Goal: Check status: Check status

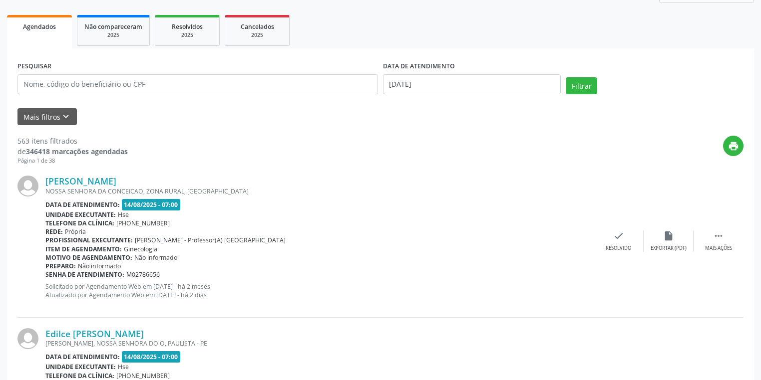
scroll to position [180, 0]
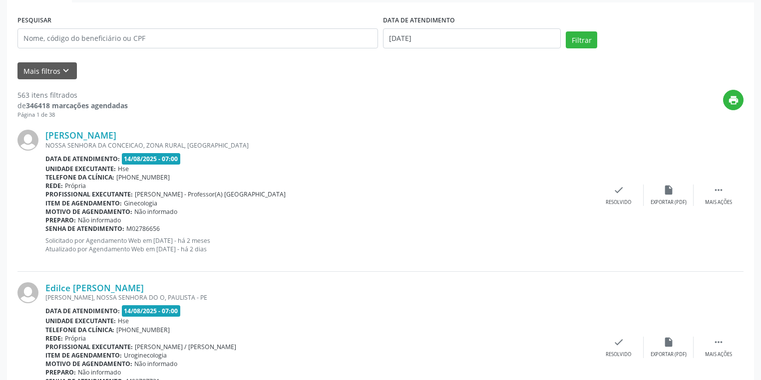
drag, startPoint x: 761, startPoint y: 77, endPoint x: 737, endPoint y: 230, distance: 154.1
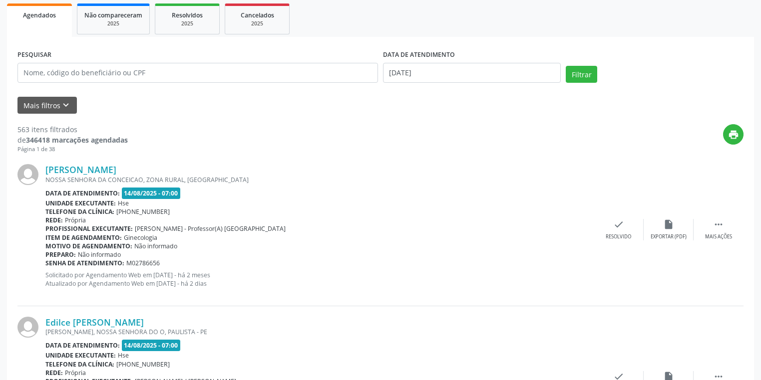
scroll to position [0, 0]
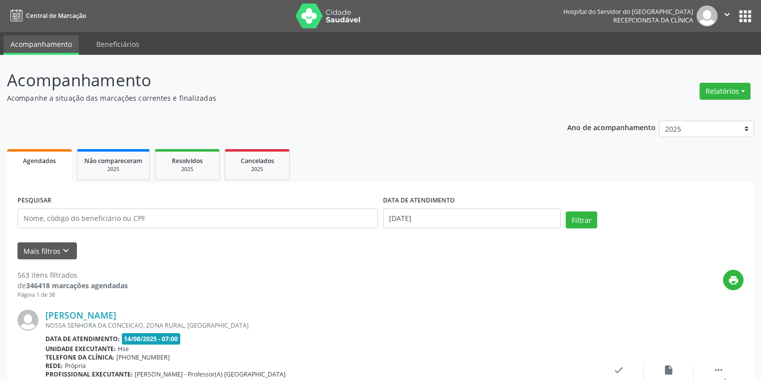
drag, startPoint x: 61, startPoint y: -35, endPoint x: 91, endPoint y: 0, distance: 46.0
drag, startPoint x: 54, startPoint y: 283, endPoint x: 40, endPoint y: 369, distance: 88.1
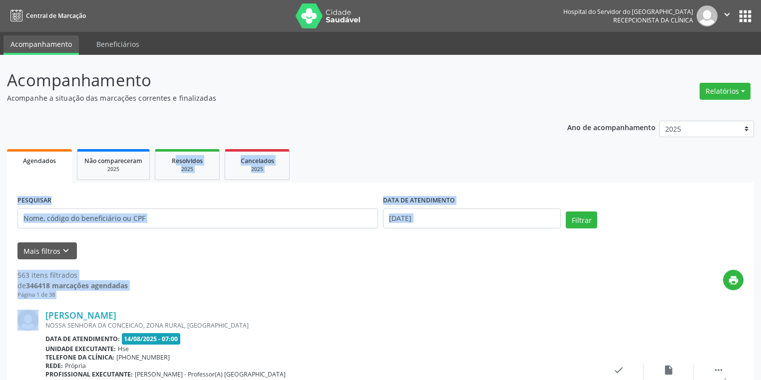
drag, startPoint x: 174, startPoint y: 133, endPoint x: 425, endPoint y: 260, distance: 281.5
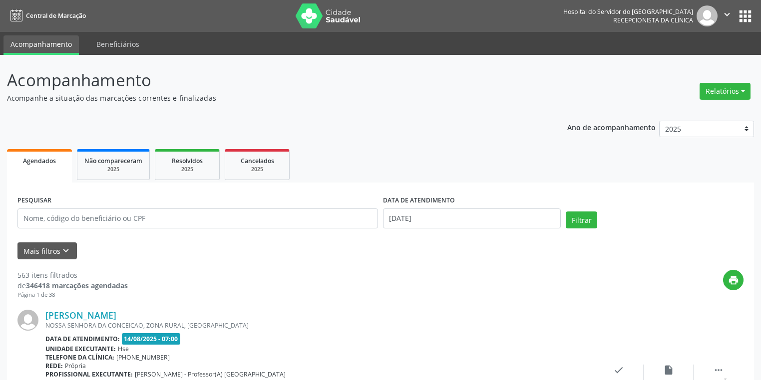
drag, startPoint x: 727, startPoint y: 265, endPoint x: 720, endPoint y: 281, distance: 17.2
drag, startPoint x: 720, startPoint y: 281, endPoint x: 714, endPoint y: 296, distance: 15.9
click at [714, 296] on div "print" at bounding box center [436, 284] width 616 height 29
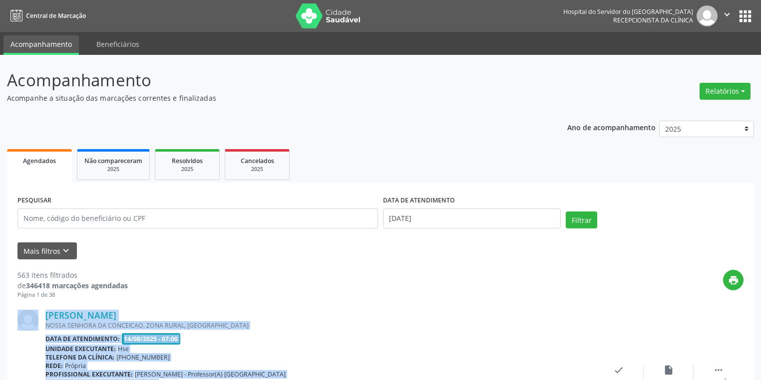
drag, startPoint x: 714, startPoint y: 296, endPoint x: 706, endPoint y: 323, distance: 28.6
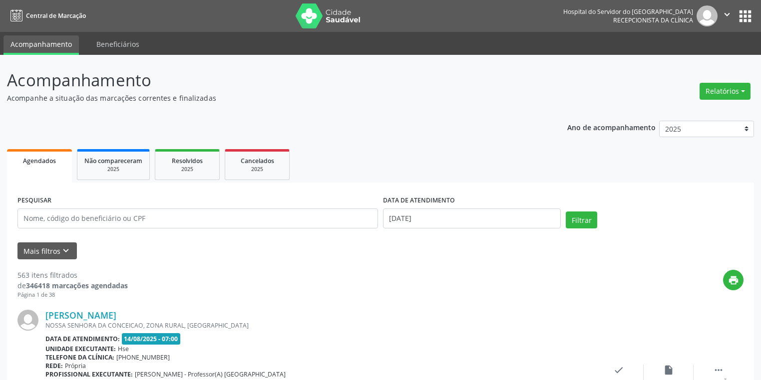
click at [721, 77] on div "Relatórios Agendamentos Procedimentos realizados" at bounding box center [725, 85] width 58 height 35
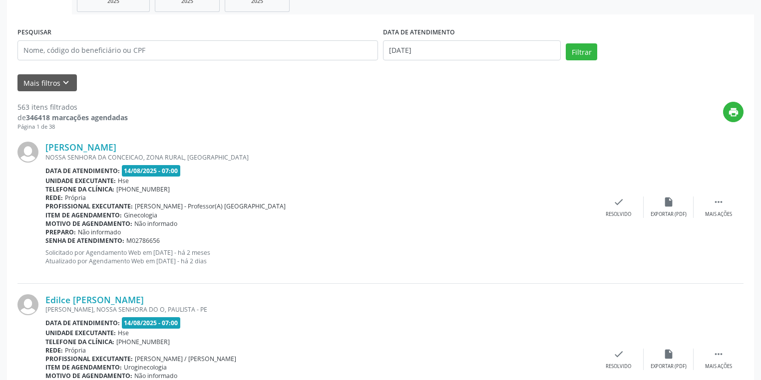
scroll to position [26, 0]
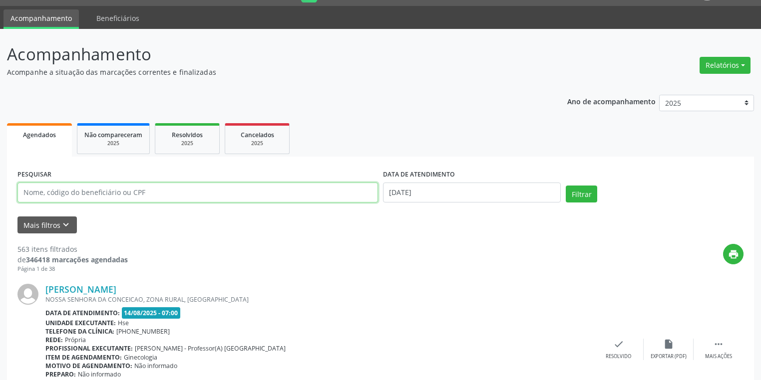
click at [177, 192] on input "text" at bounding box center [197, 193] width 360 height 20
type input "57771405487"
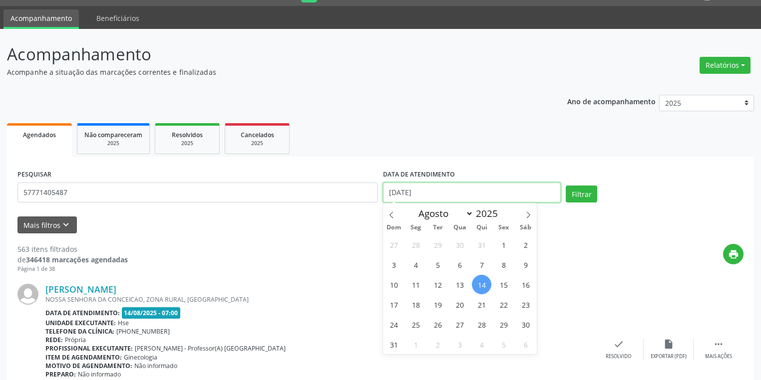
click at [445, 184] on input "[DATE]" at bounding box center [472, 193] width 178 height 20
select select "7"
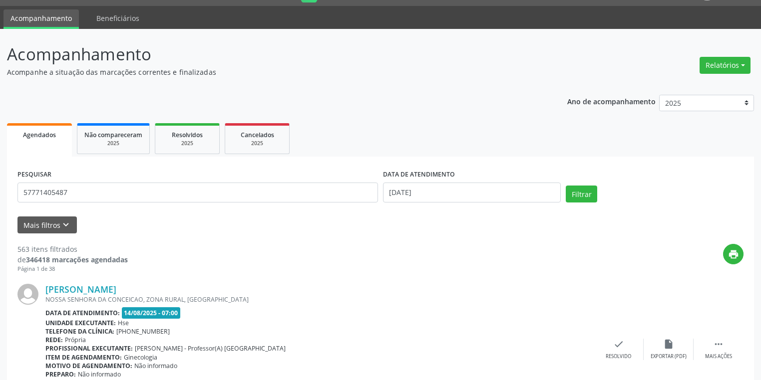
click at [446, 180] on label "DATA DE ATENDIMENTO" at bounding box center [419, 174] width 72 height 15
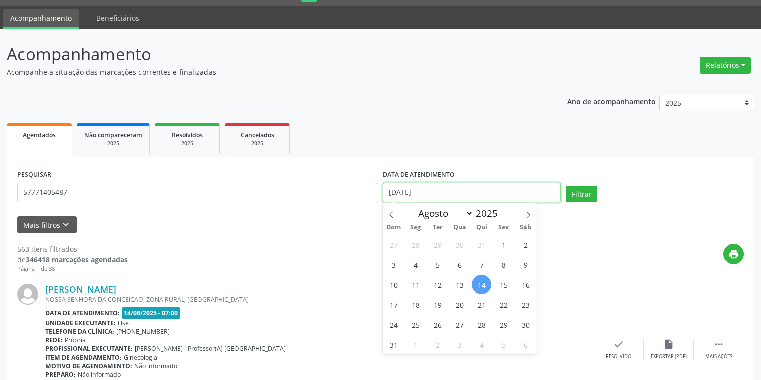
drag, startPoint x: 443, startPoint y: 185, endPoint x: 449, endPoint y: 188, distance: 6.5
click at [449, 188] on input "[DATE]" at bounding box center [472, 193] width 178 height 20
drag, startPoint x: 447, startPoint y: 193, endPoint x: 461, endPoint y: 188, distance: 14.4
click at [449, 193] on input "[DATE]" at bounding box center [472, 193] width 178 height 20
click at [478, 285] on span "14" at bounding box center [481, 284] width 19 height 19
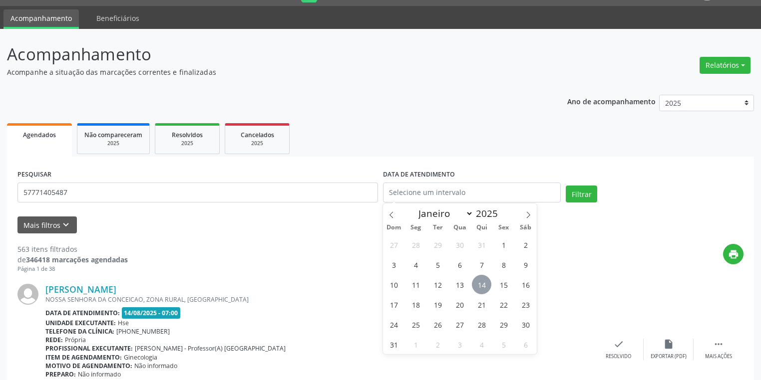
type input "[DATE]"
click at [478, 285] on span "14" at bounding box center [481, 284] width 19 height 19
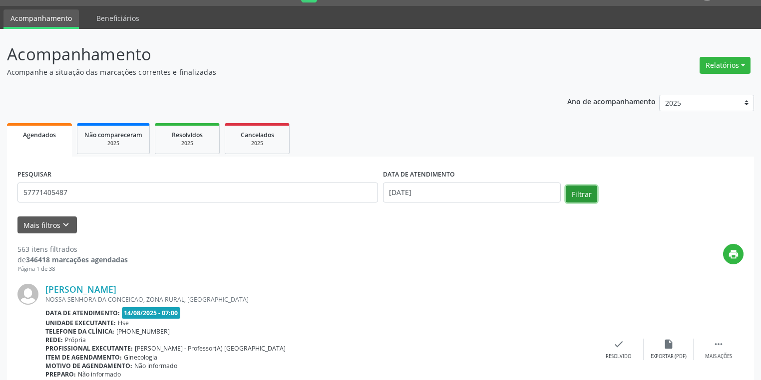
drag, startPoint x: 576, startPoint y: 193, endPoint x: 581, endPoint y: 192, distance: 5.7
click at [581, 192] on button "Filtrar" at bounding box center [581, 194] width 31 height 17
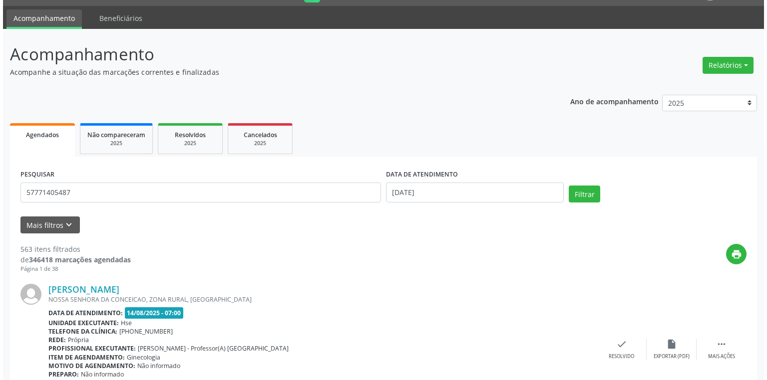
scroll to position [0, 0]
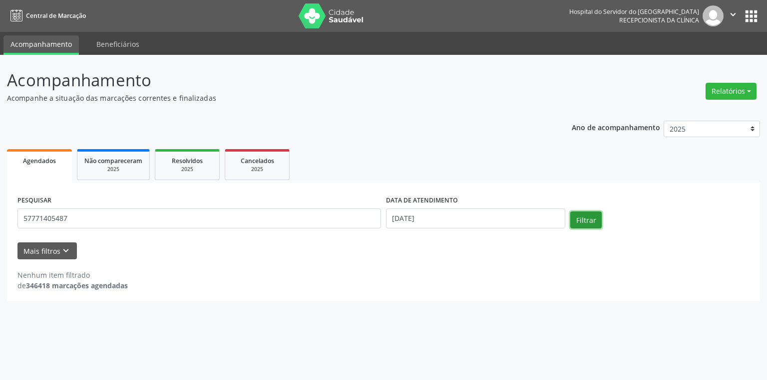
click at [586, 220] on button "Filtrar" at bounding box center [585, 220] width 31 height 17
click at [78, 214] on input "57771405487" at bounding box center [198, 219] width 363 height 20
type input "5"
type input "57771405487"
click at [434, 216] on input "[DATE]" at bounding box center [475, 219] width 179 height 20
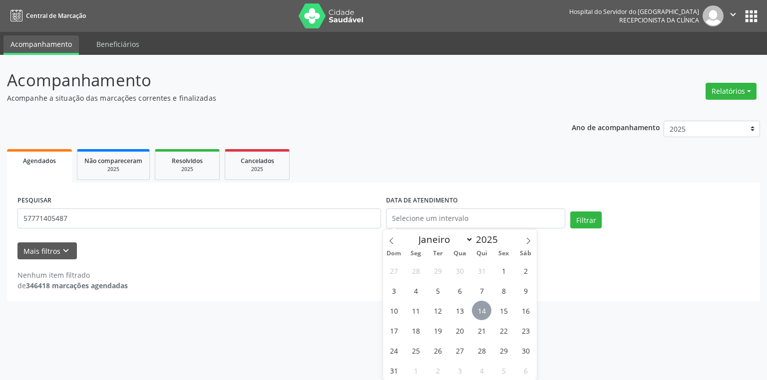
click at [483, 308] on span "14" at bounding box center [481, 310] width 19 height 19
type input "[DATE]"
click at [483, 308] on span "14" at bounding box center [481, 310] width 19 height 19
click at [442, 218] on input "[DATE]" at bounding box center [475, 219] width 179 height 20
click at [583, 217] on button "Filtrar" at bounding box center [585, 220] width 31 height 17
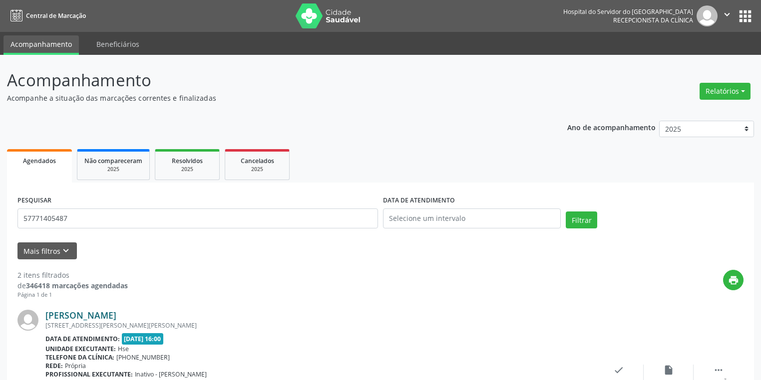
click at [116, 316] on link "[PERSON_NAME]" at bounding box center [80, 315] width 71 height 11
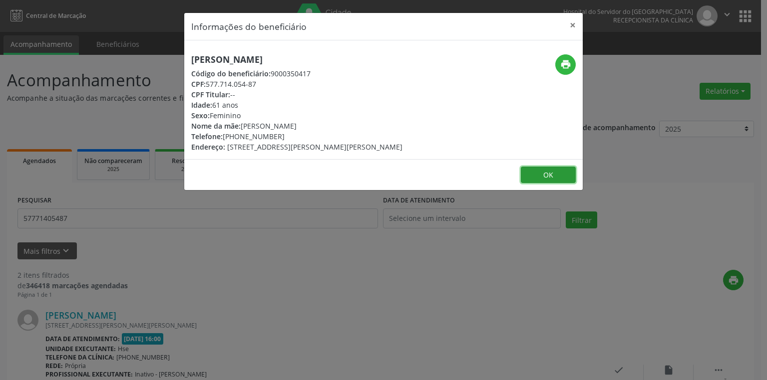
click at [550, 184] on button "OK" at bounding box center [548, 175] width 55 height 17
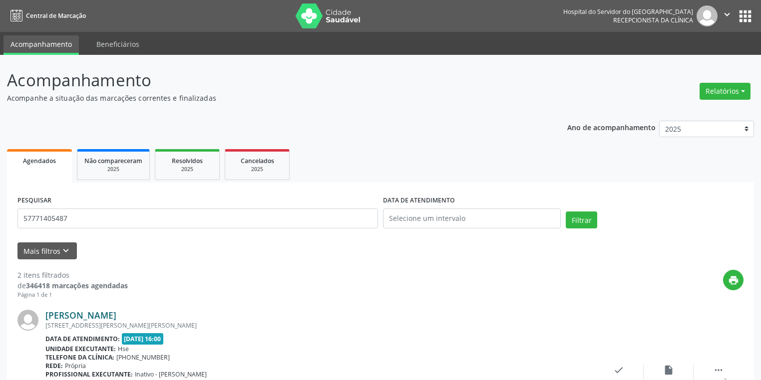
click at [116, 315] on link "[PERSON_NAME]" at bounding box center [80, 315] width 71 height 11
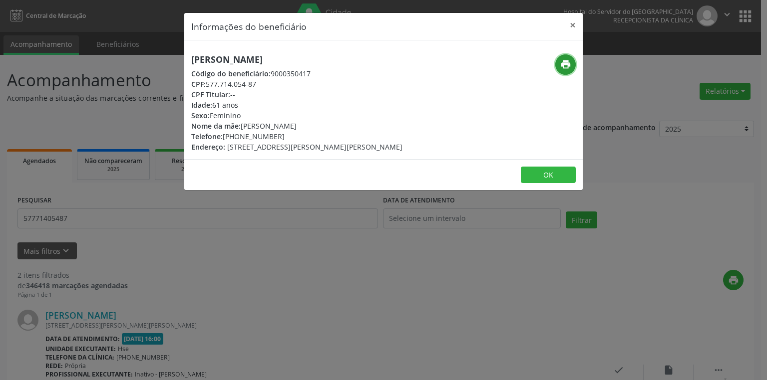
click at [565, 61] on icon "print" at bounding box center [565, 64] width 11 height 11
